Goal: Find specific page/section: Find specific page/section

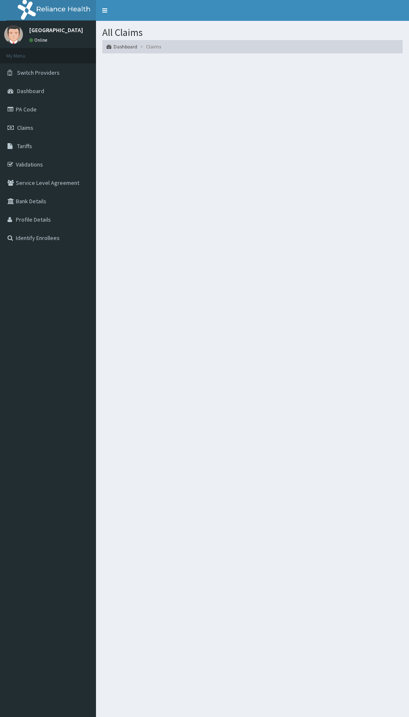
click at [24, 110] on link "PA Code" at bounding box center [48, 109] width 96 height 18
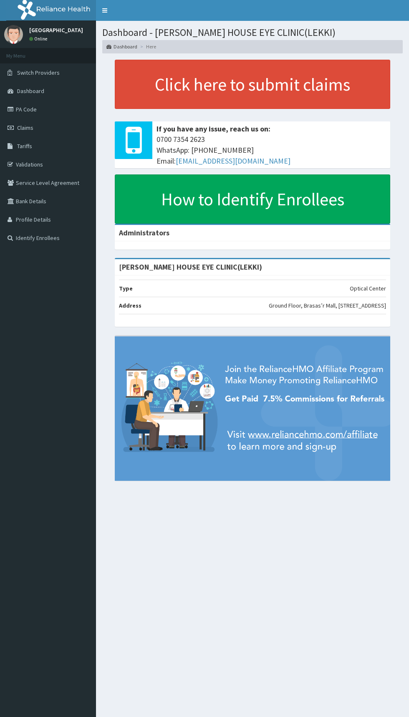
click at [261, 593] on div "Dashboard - [PERSON_NAME] HOUSE EYE CLINIC(LEKKI) Dashboard Here Click here to …" at bounding box center [252, 379] width 313 height 717
